Goal: Use online tool/utility: Utilize a website feature to perform a specific function

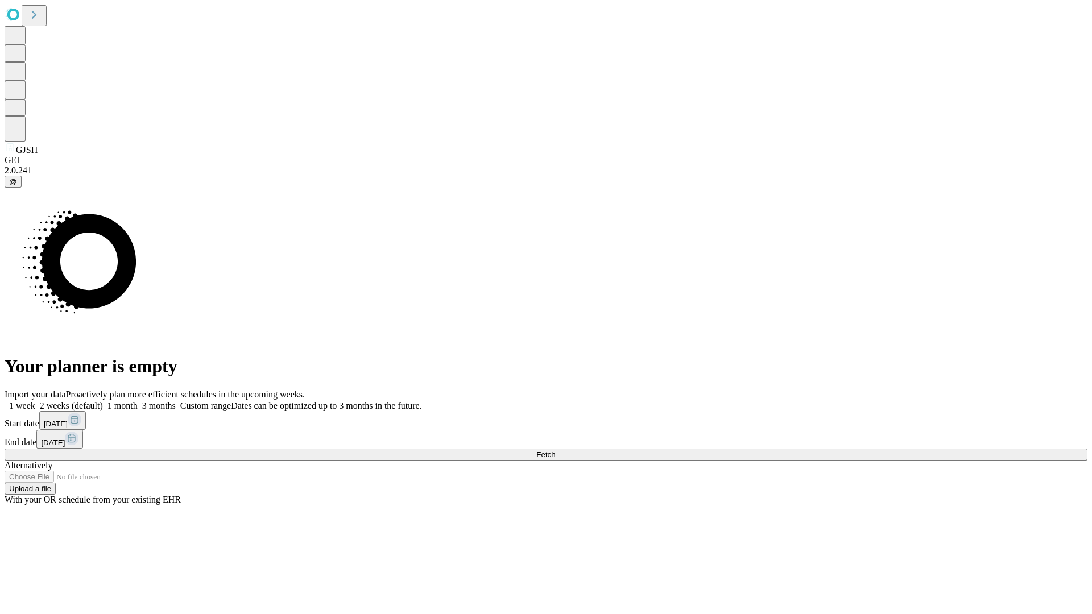
click at [555, 450] on span "Fetch" at bounding box center [545, 454] width 19 height 9
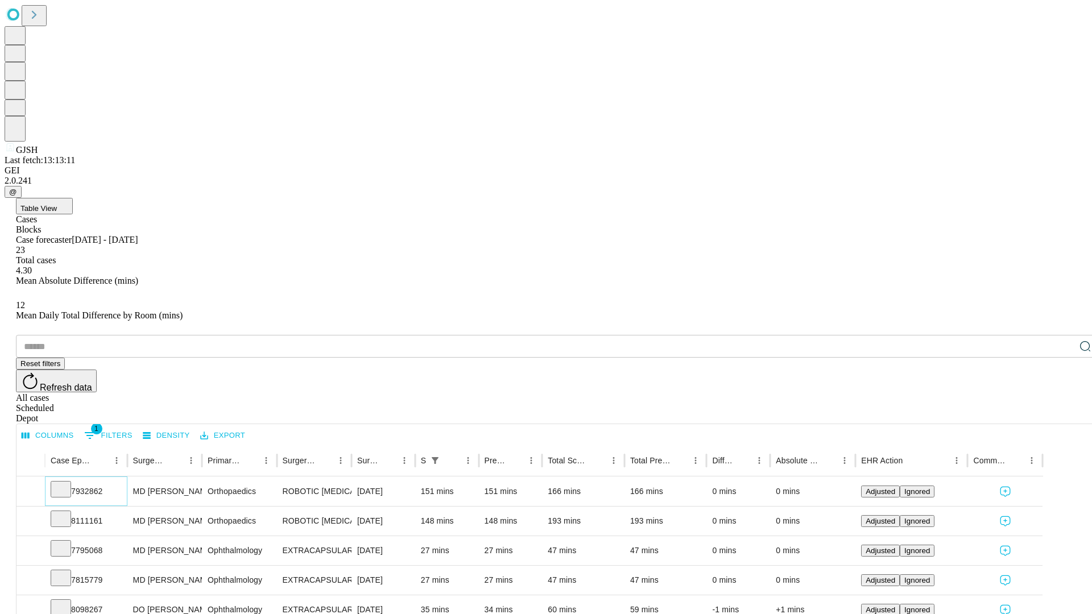
click at [67, 483] on icon at bounding box center [60, 488] width 11 height 11
